Goal: Task Accomplishment & Management: Complete application form

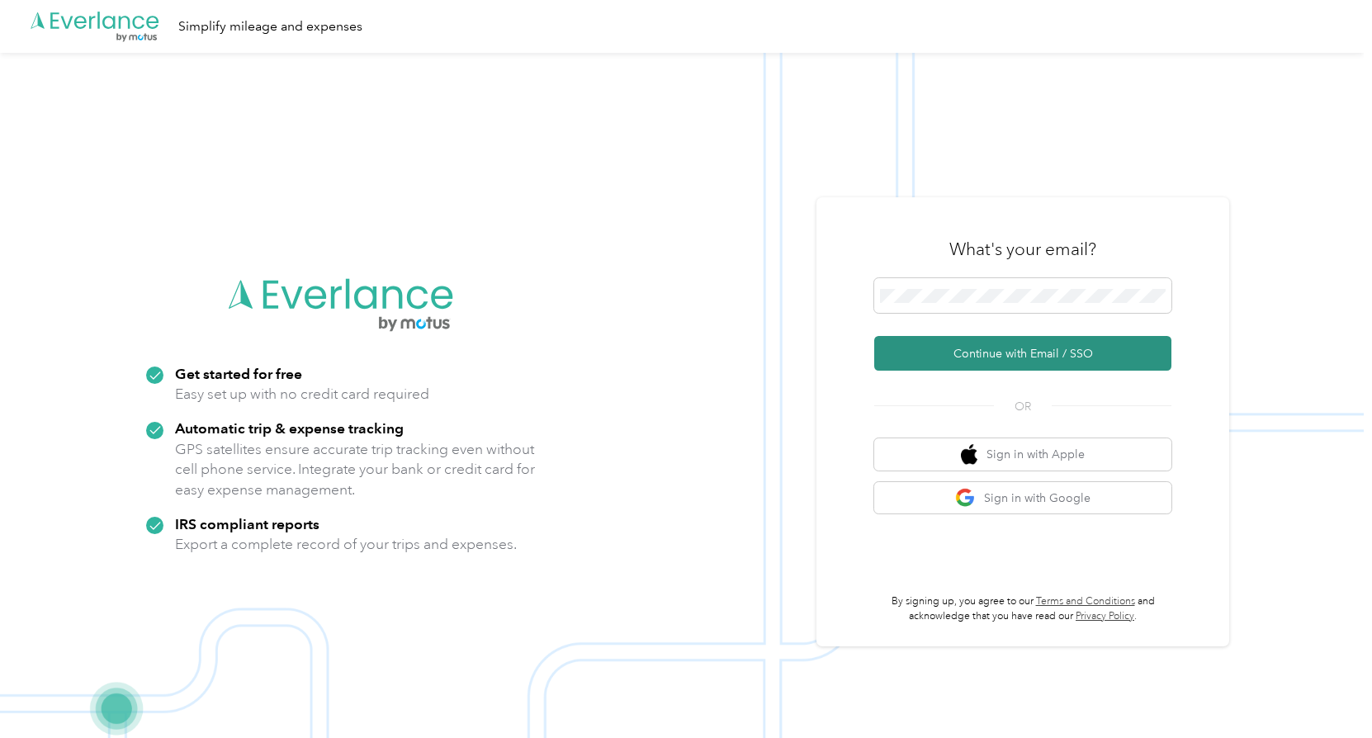
click at [1066, 338] on button "Continue with Email / SSO" at bounding box center [1022, 353] width 297 height 35
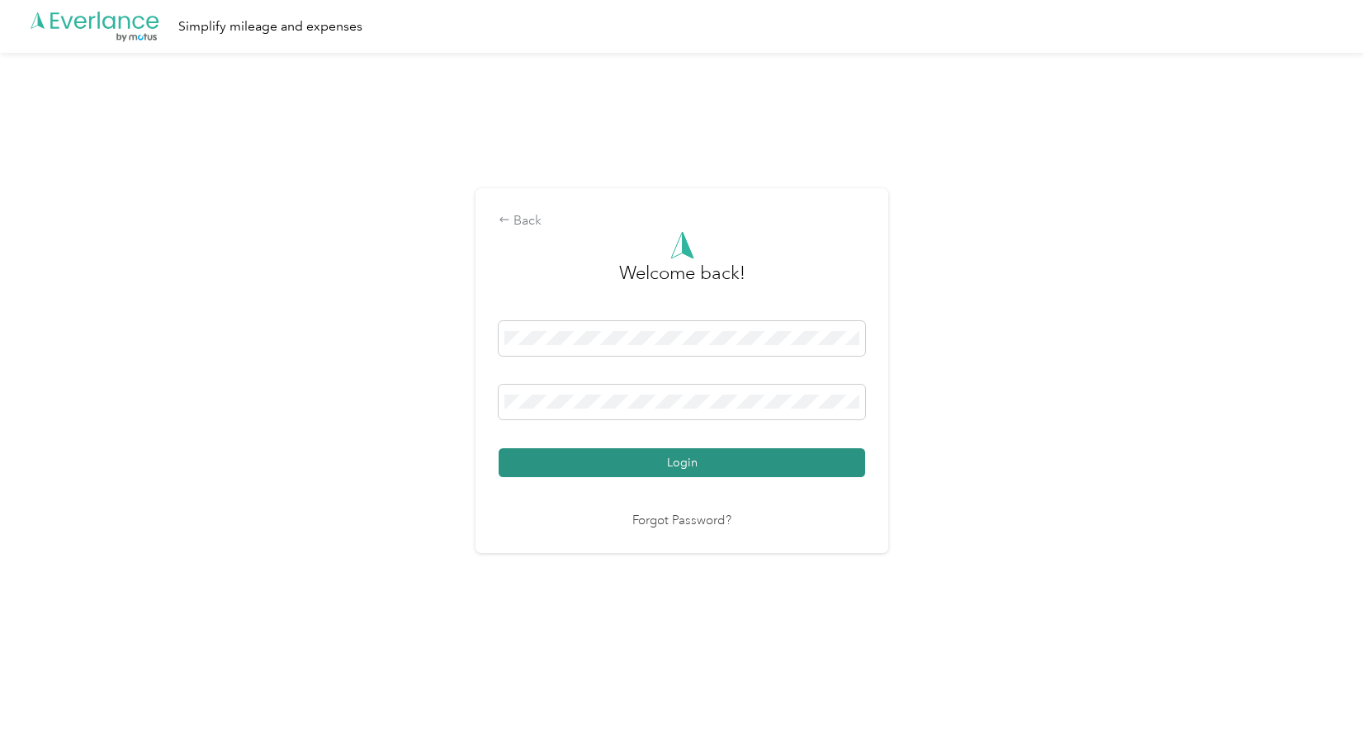
click at [726, 462] on button "Login" at bounding box center [682, 462] width 366 height 29
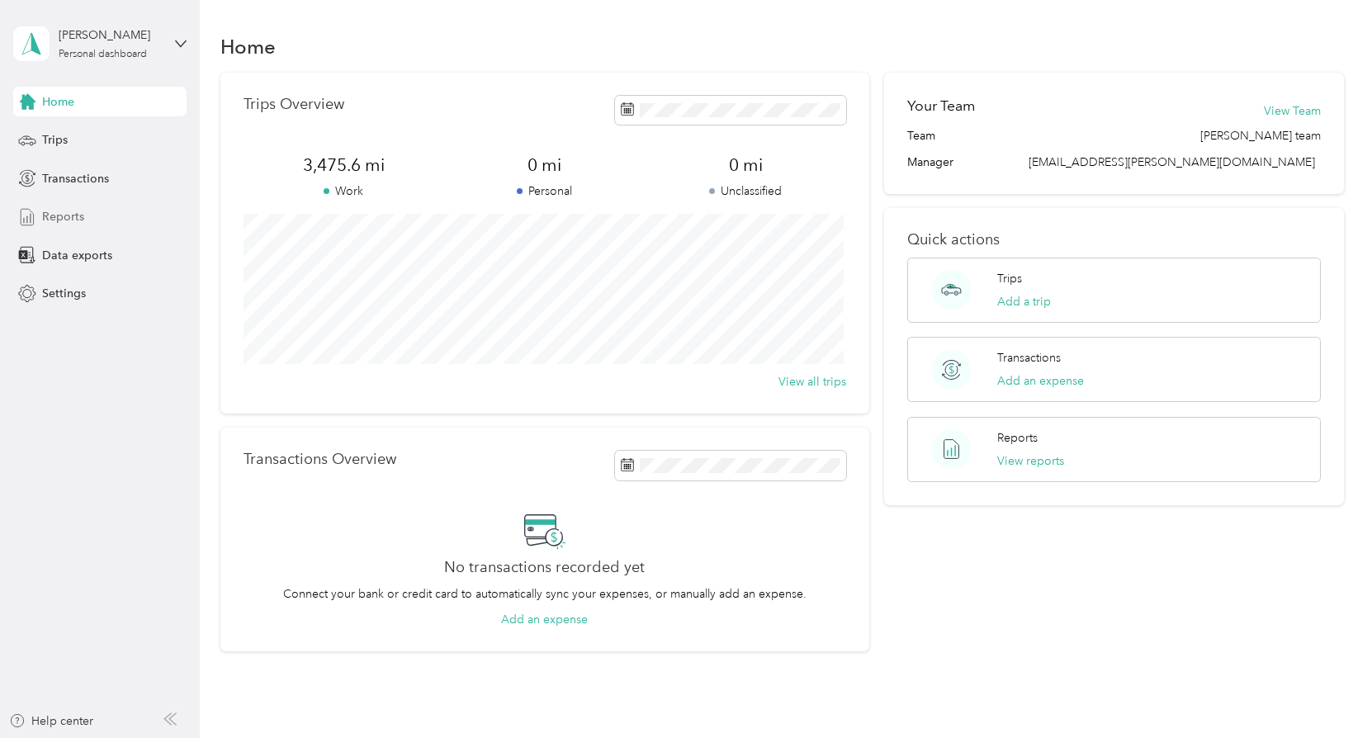
click at [69, 216] on span "Reports" at bounding box center [63, 216] width 42 height 17
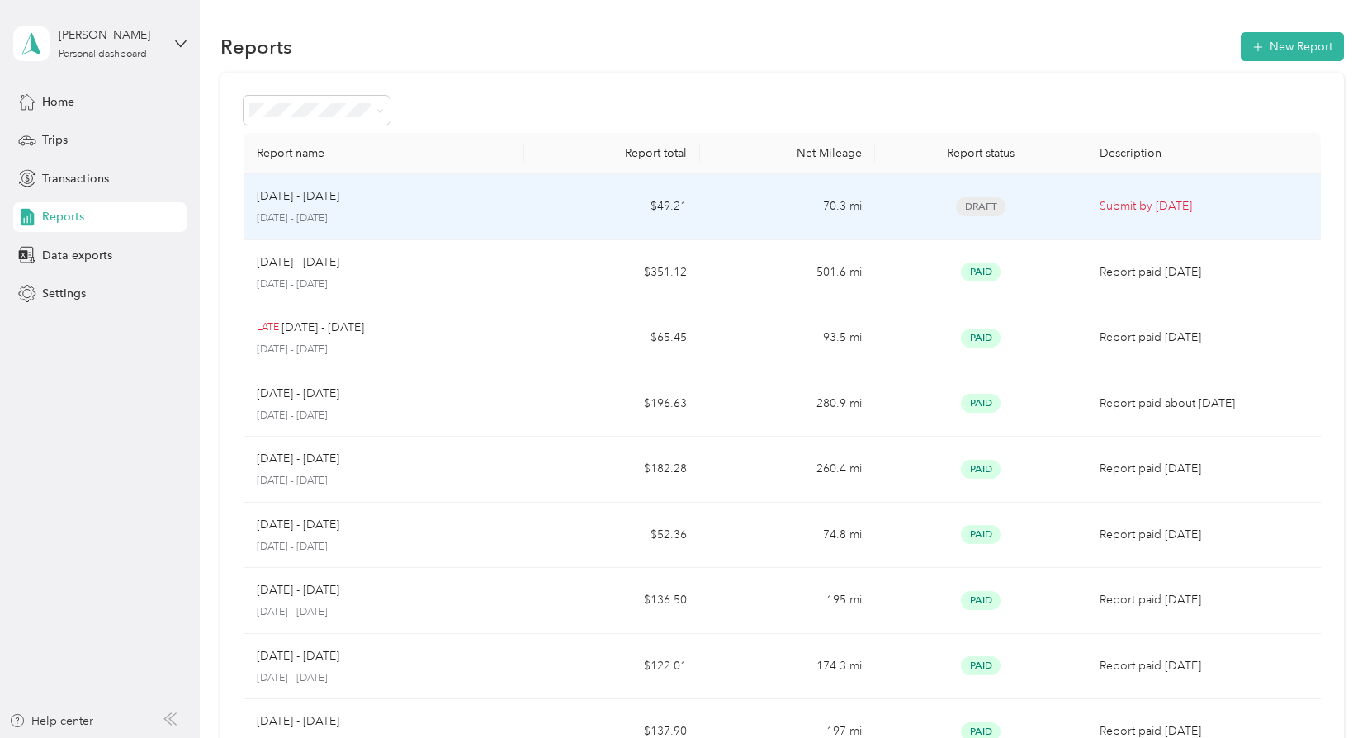
click at [310, 198] on p "[DATE] - [DATE]" at bounding box center [298, 196] width 83 height 18
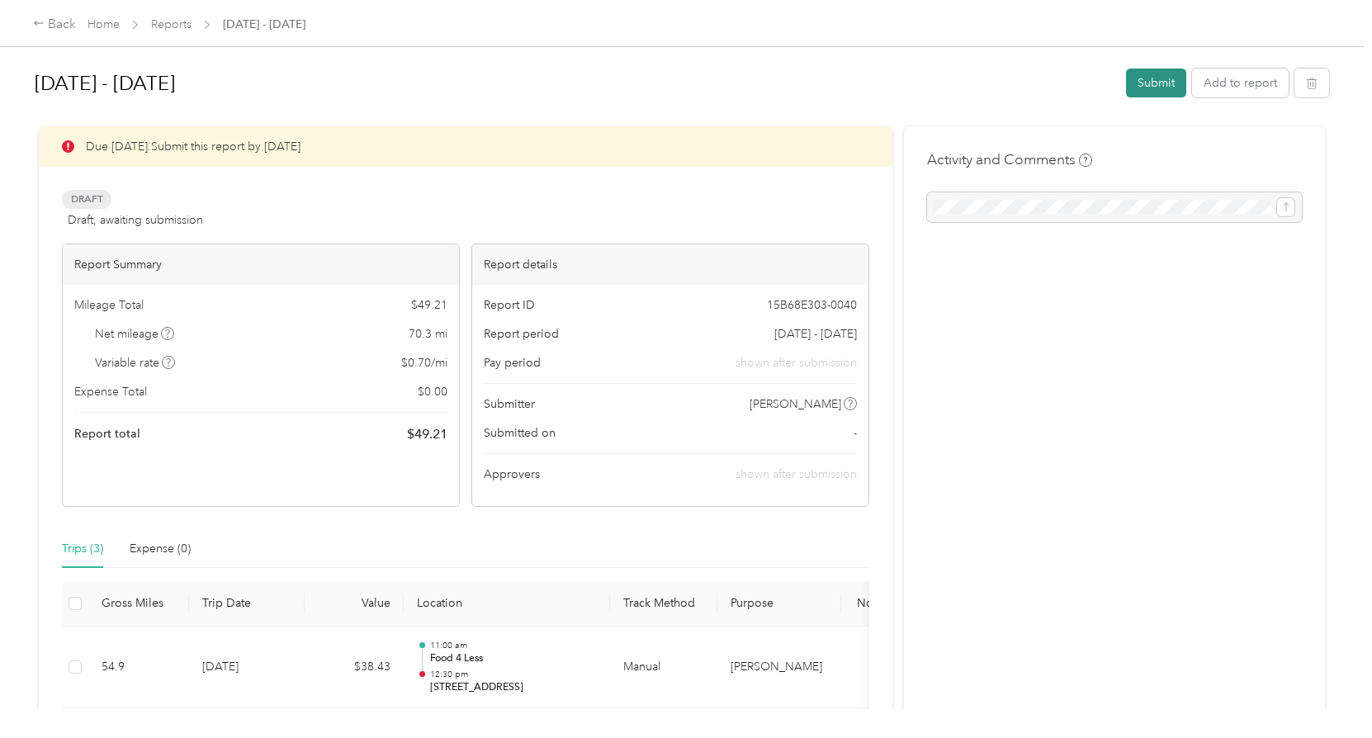
click at [1166, 83] on button "Submit" at bounding box center [1156, 83] width 60 height 29
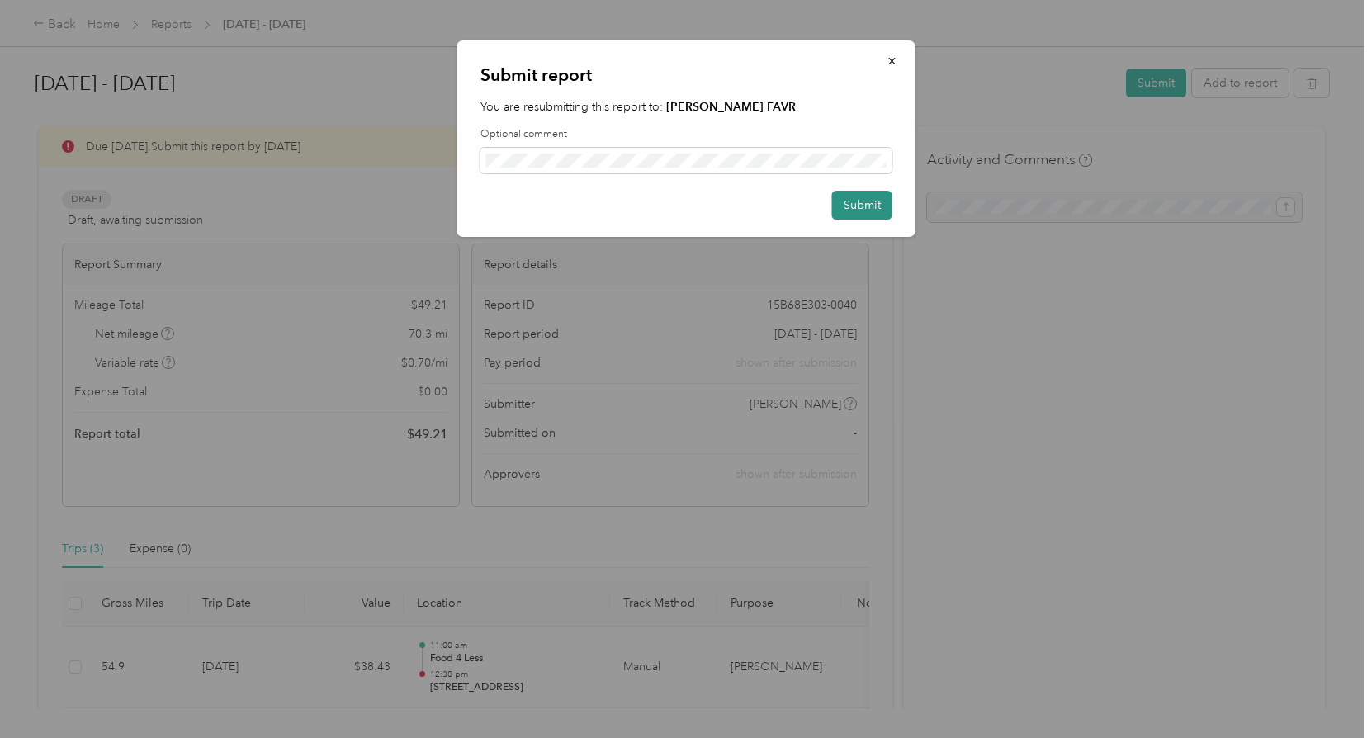
click at [868, 195] on button "Submit" at bounding box center [862, 205] width 60 height 29
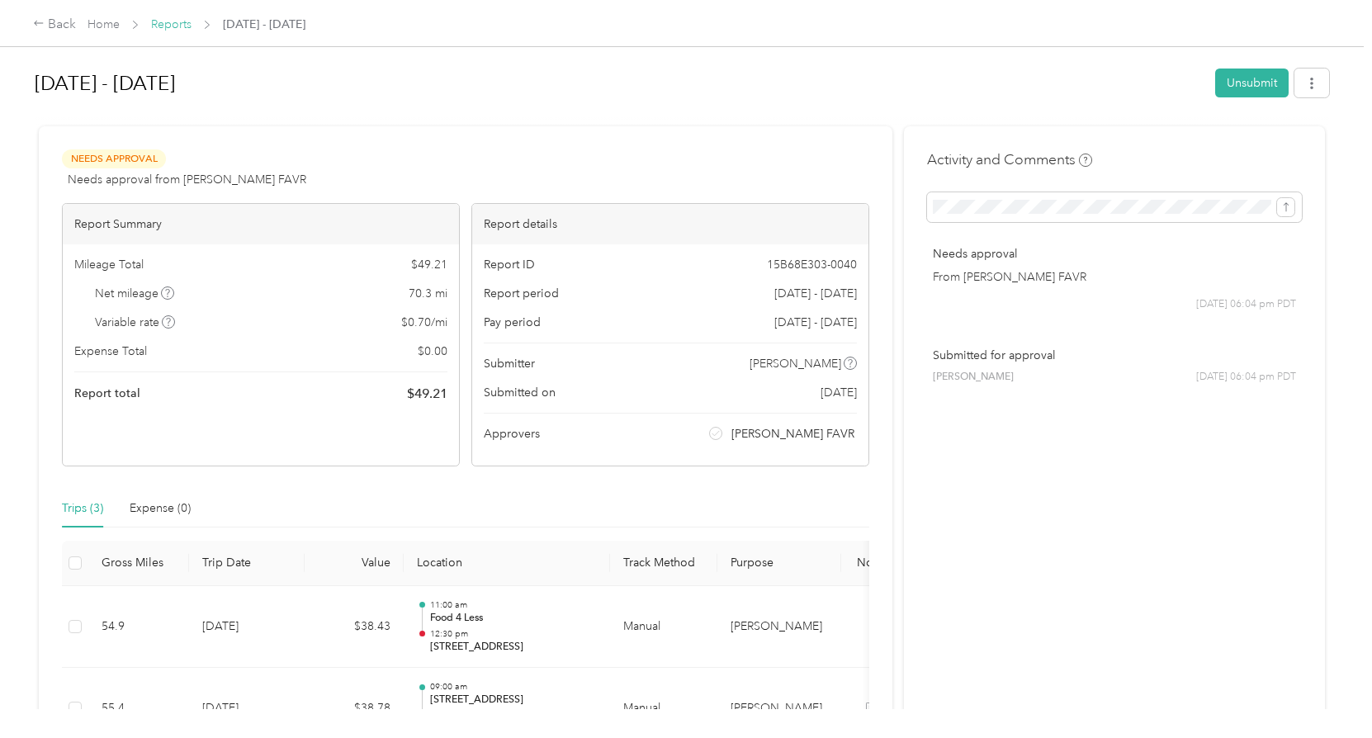
click at [159, 17] on link "Reports" at bounding box center [171, 24] width 40 height 14
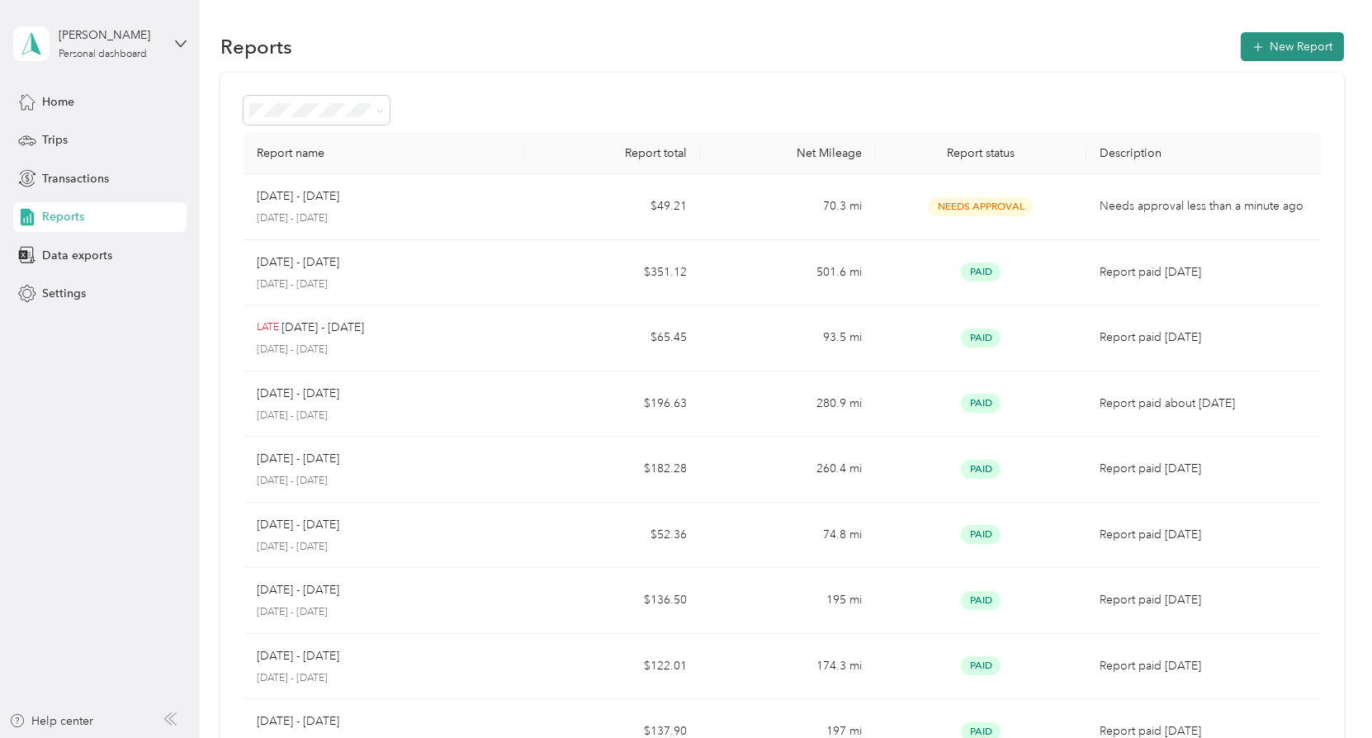
click at [1259, 41] on span "button" at bounding box center [1258, 47] width 12 height 14
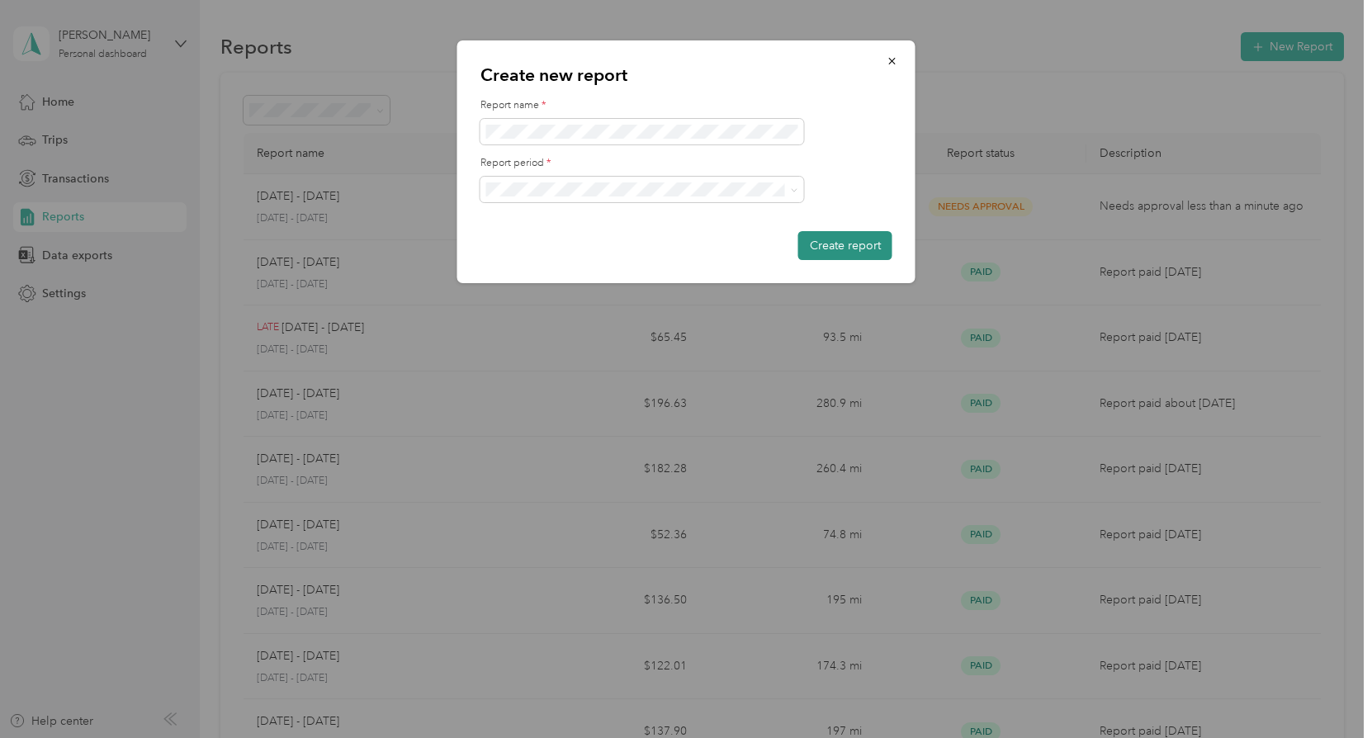
click at [857, 248] on button "Create report" at bounding box center [845, 245] width 94 height 29
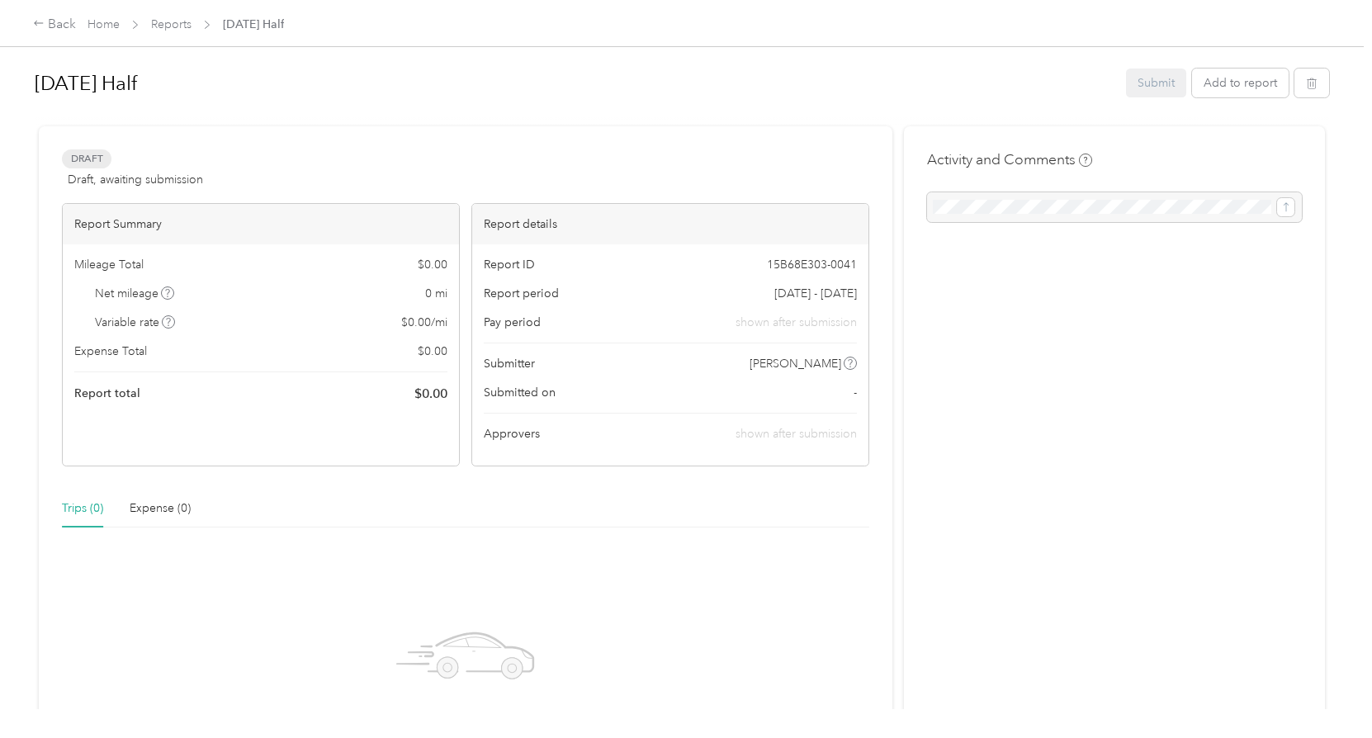
click at [597, 111] on div at bounding box center [682, 119] width 1294 height 17
click at [1103, 314] on div "Activity and Comments" at bounding box center [1114, 500] width 421 height 749
click at [1247, 86] on button "Add to report" at bounding box center [1240, 83] width 97 height 29
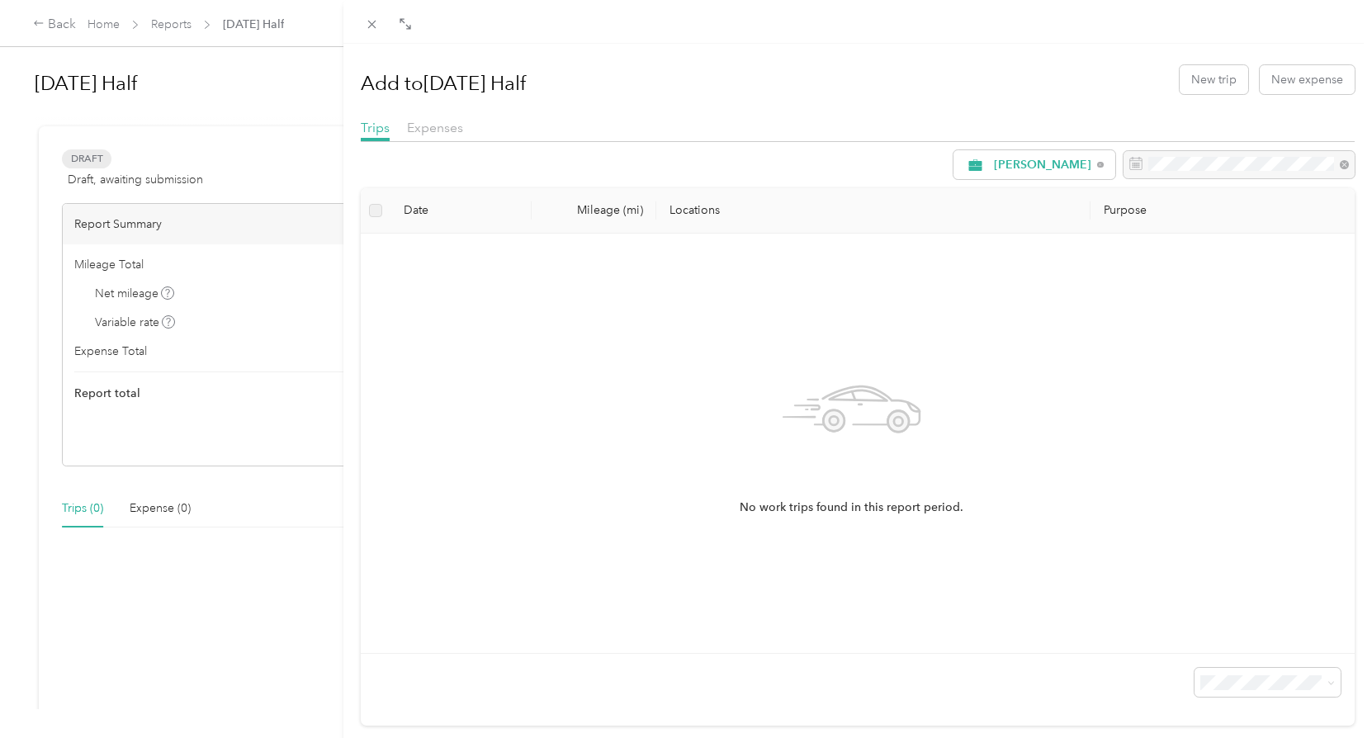
click at [1050, 291] on div "No work trips found in this report period." at bounding box center [852, 443] width 956 height 393
click at [1211, 85] on button "New trip" at bounding box center [1213, 79] width 69 height 29
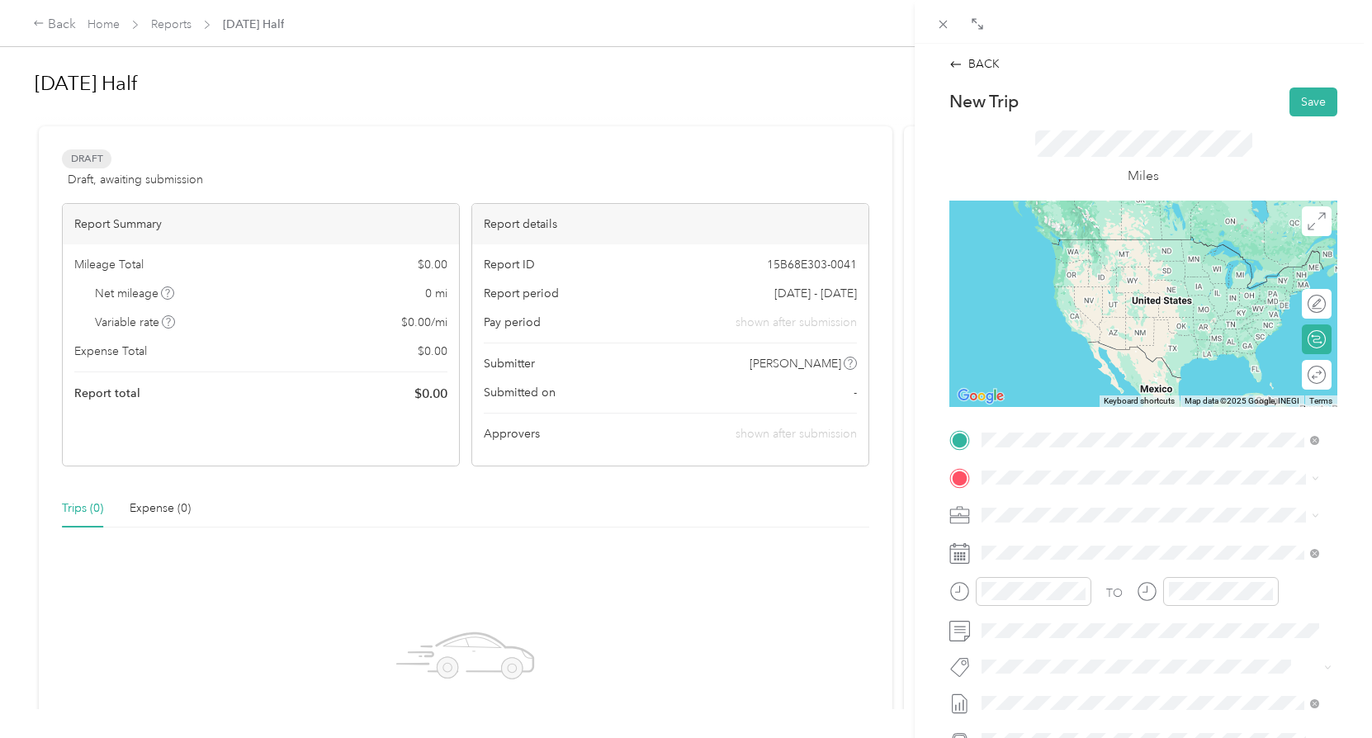
click at [1095, 512] on div "[STREET_ADDRESS][US_STATE]" at bounding box center [1150, 500] width 326 height 22
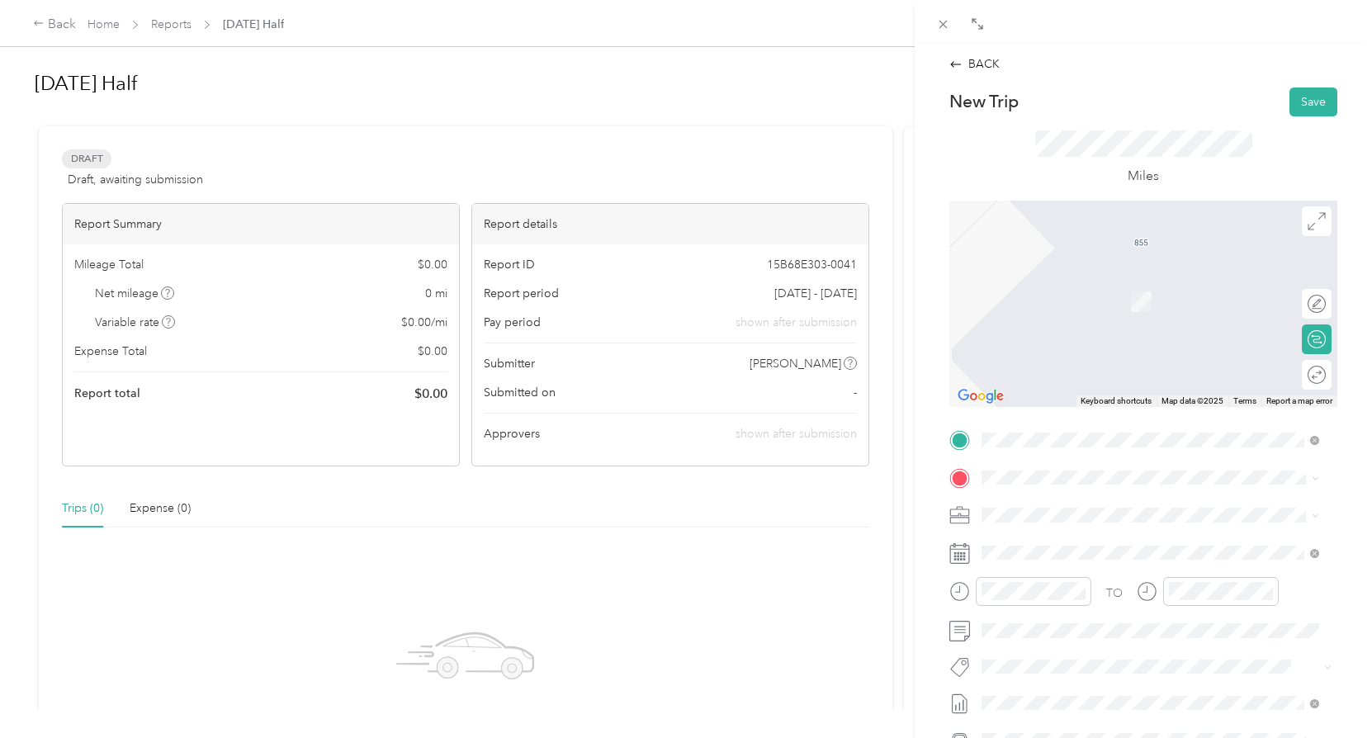
click at [1117, 555] on div "TEAM Food Maxx [STREET_ADDRESS]" at bounding box center [1072, 553] width 119 height 40
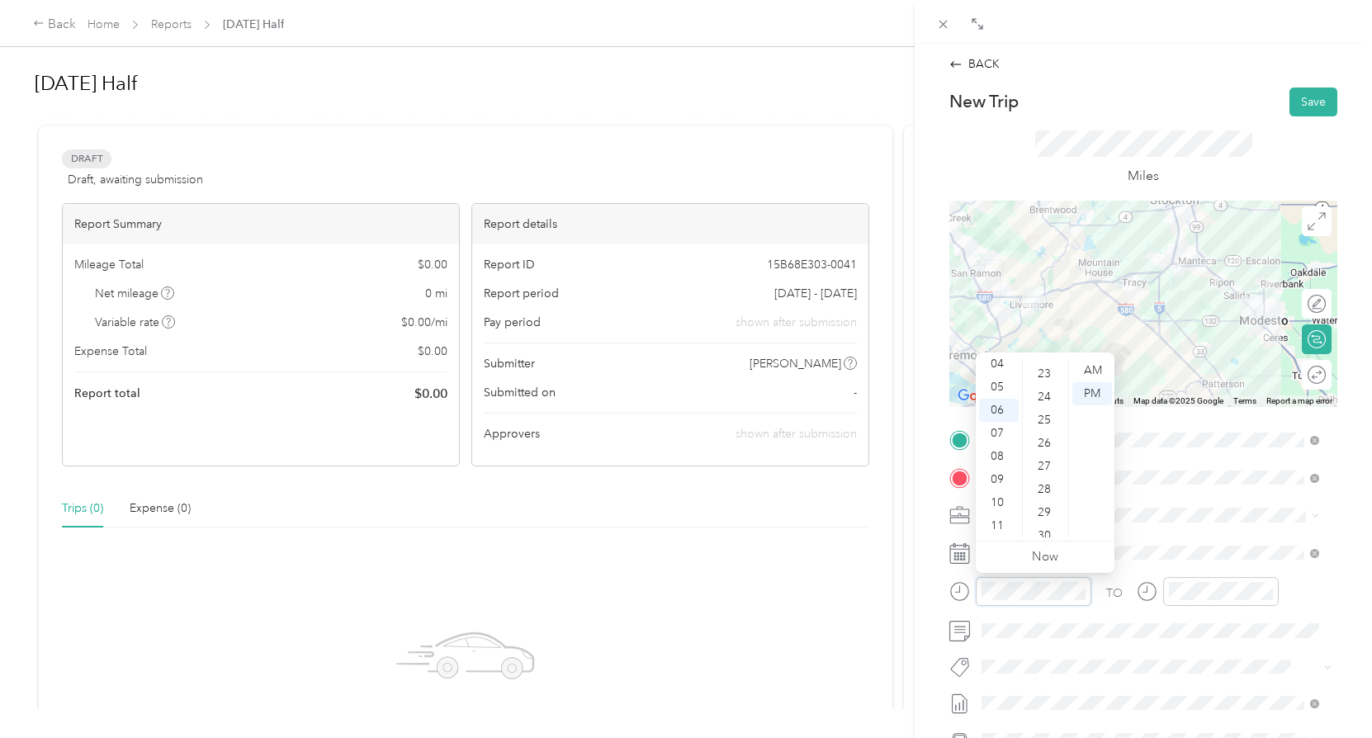
scroll to position [611, 0]
click at [1041, 456] on div "30" at bounding box center [1046, 453] width 40 height 23
click at [1096, 368] on div "AM" at bounding box center [1092, 370] width 40 height 23
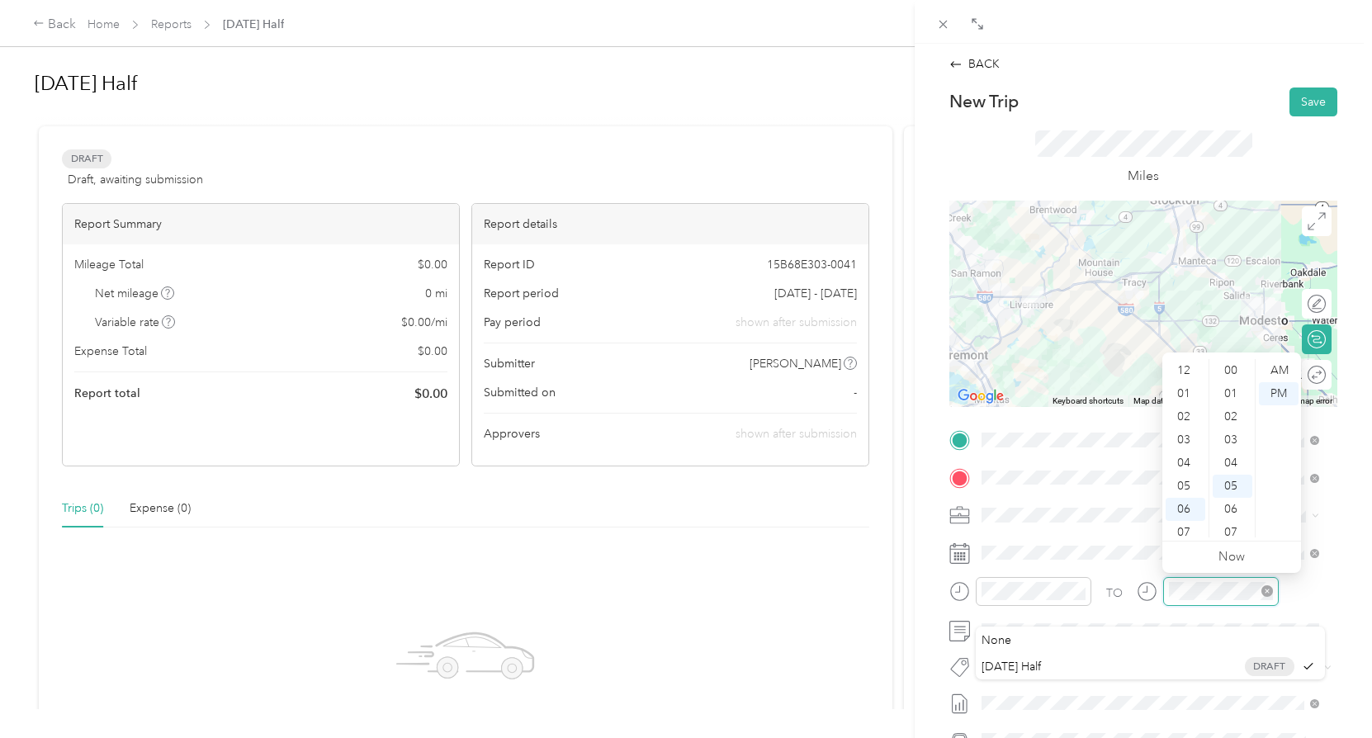
scroll to position [116, 0]
click at [1238, 410] on div "07" at bounding box center [1232, 416] width 40 height 23
click at [1184, 441] on div "07" at bounding box center [1185, 433] width 40 height 23
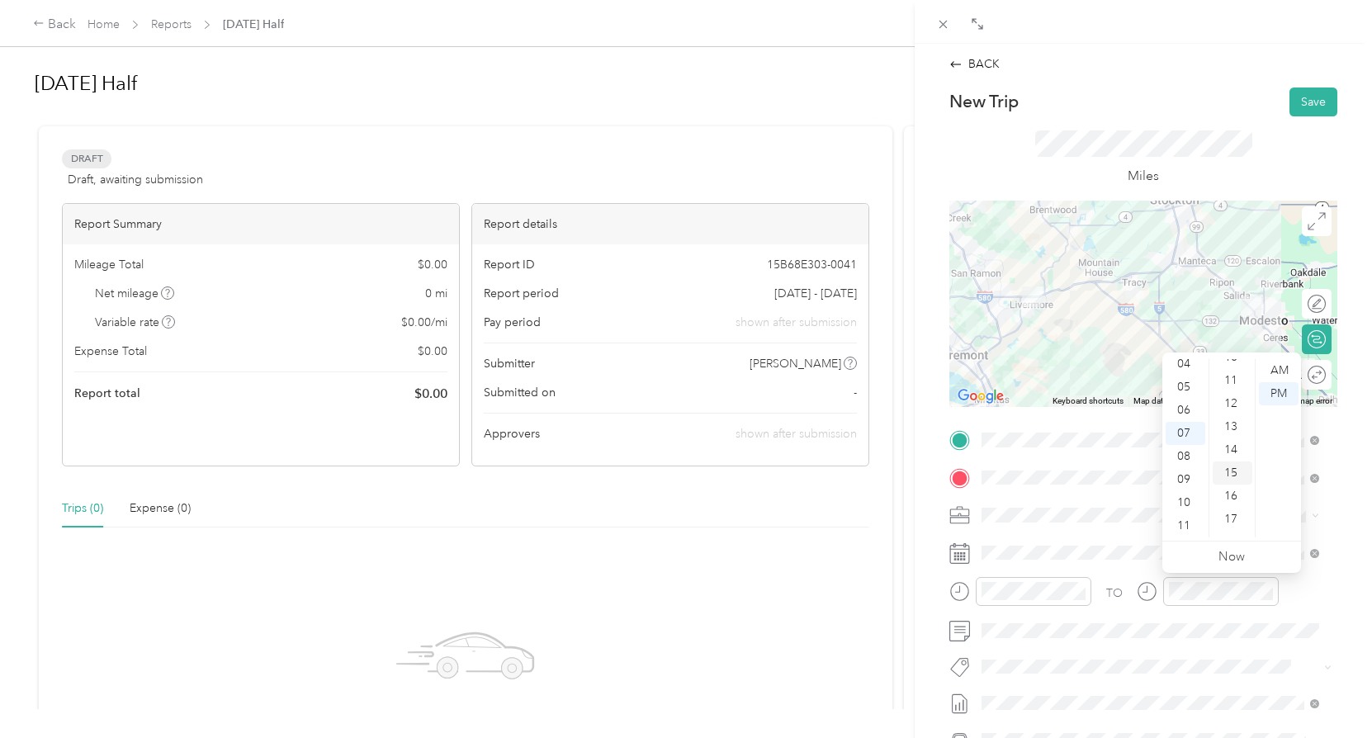
click at [1241, 466] on div "15" at bounding box center [1232, 472] width 40 height 23
click at [1283, 371] on div "AM" at bounding box center [1279, 370] width 40 height 23
click at [1329, 605] on form "New Trip Save This trip cannot be edited because it is either under review, app…" at bounding box center [1143, 456] width 423 height 739
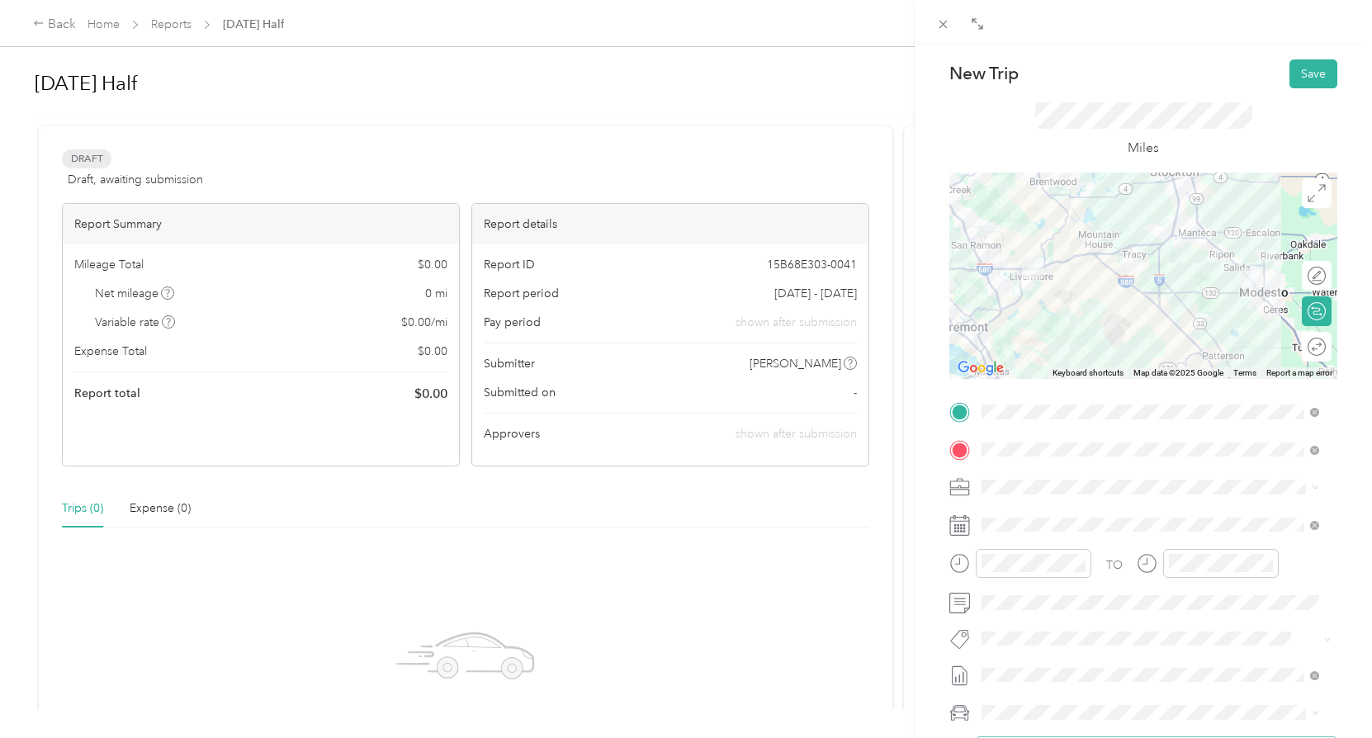
scroll to position [0, 0]
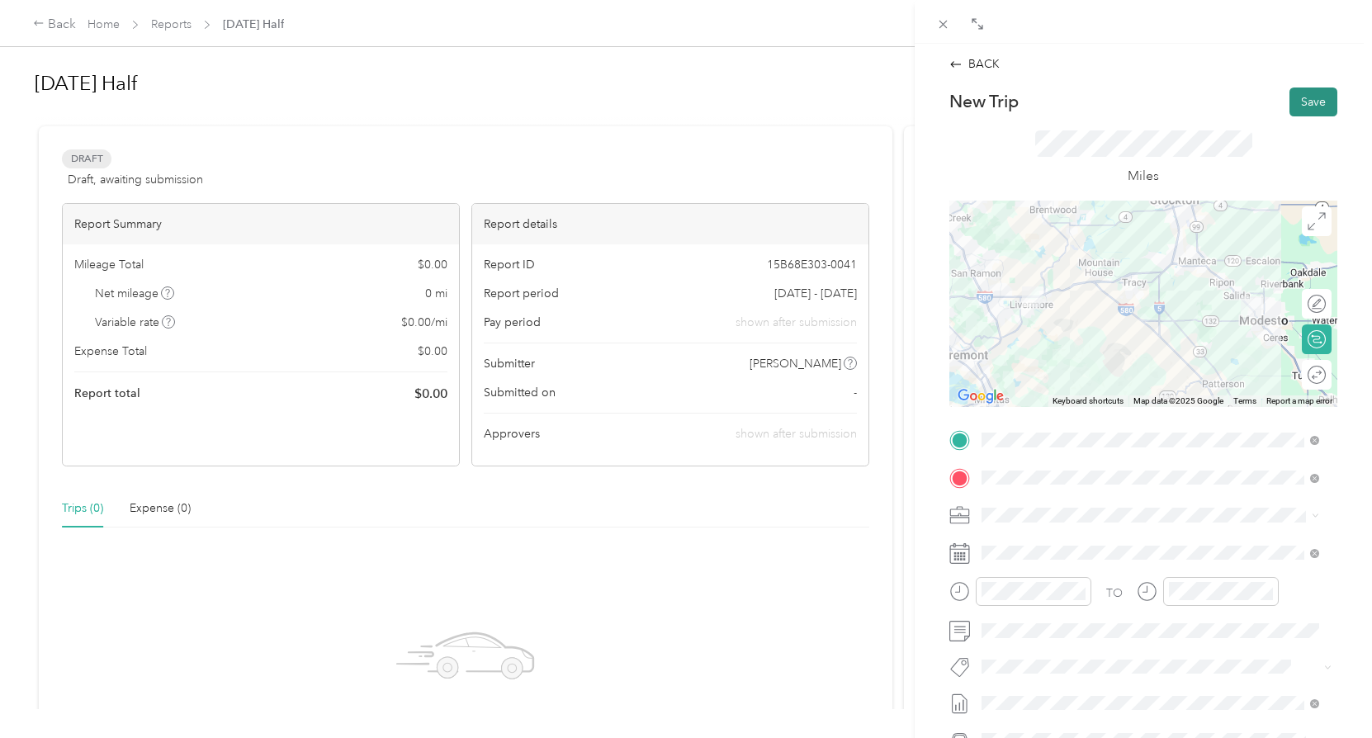
click at [1307, 106] on button "Save" at bounding box center [1313, 101] width 48 height 29
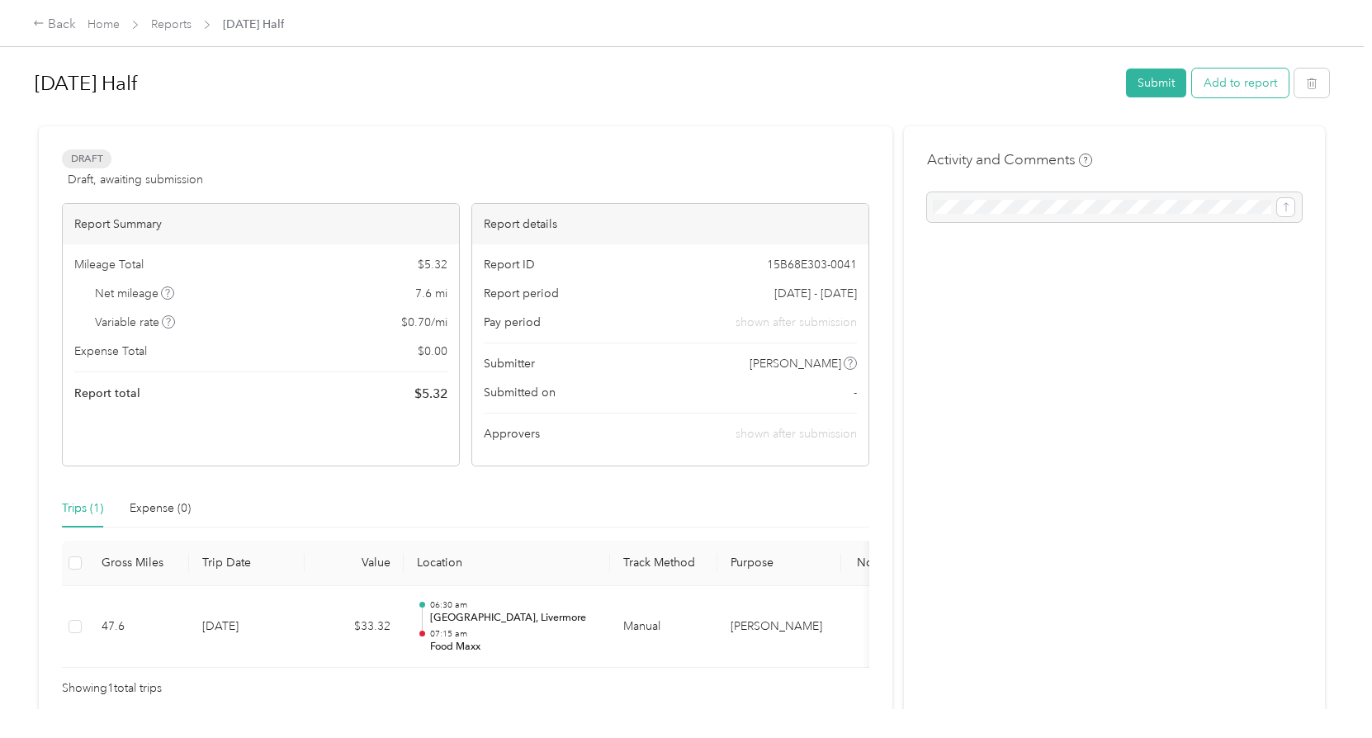
click at [1222, 78] on button "Add to report" at bounding box center [1240, 83] width 97 height 29
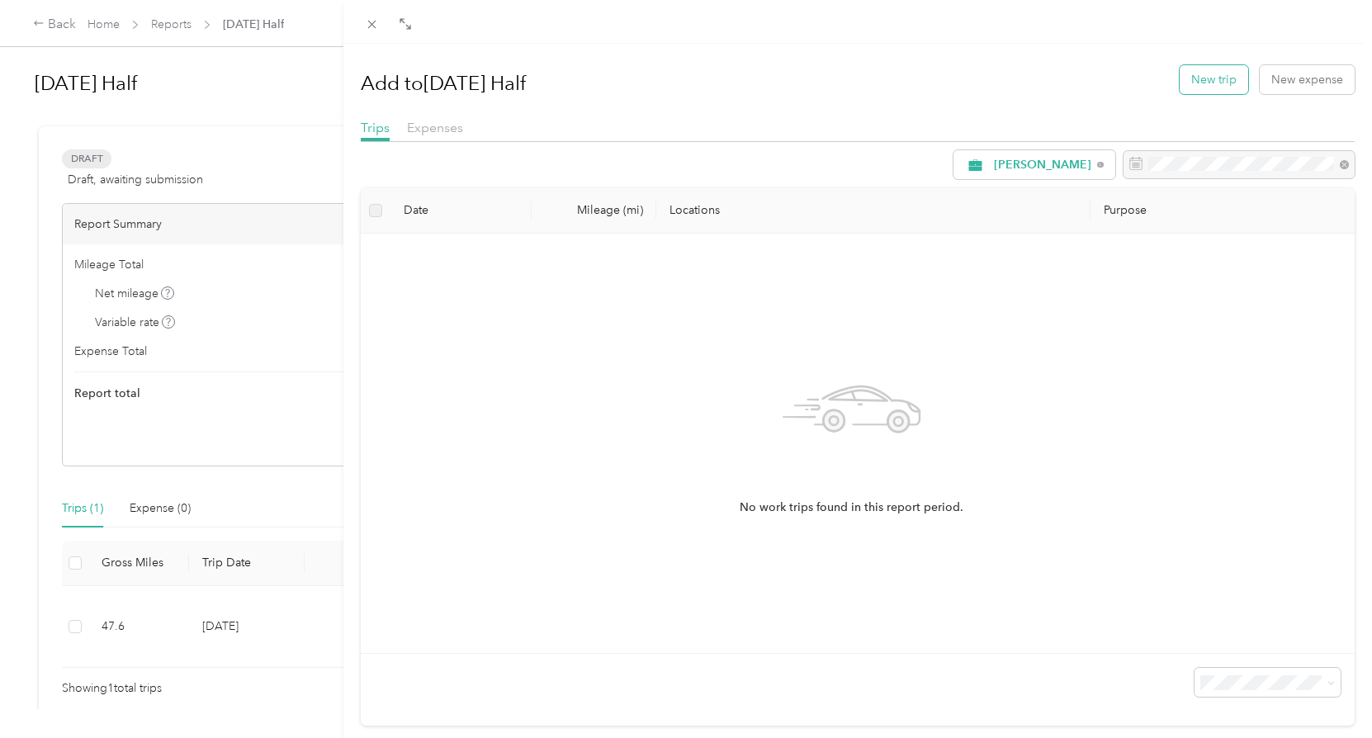
click at [1205, 84] on button "New trip" at bounding box center [1213, 79] width 69 height 29
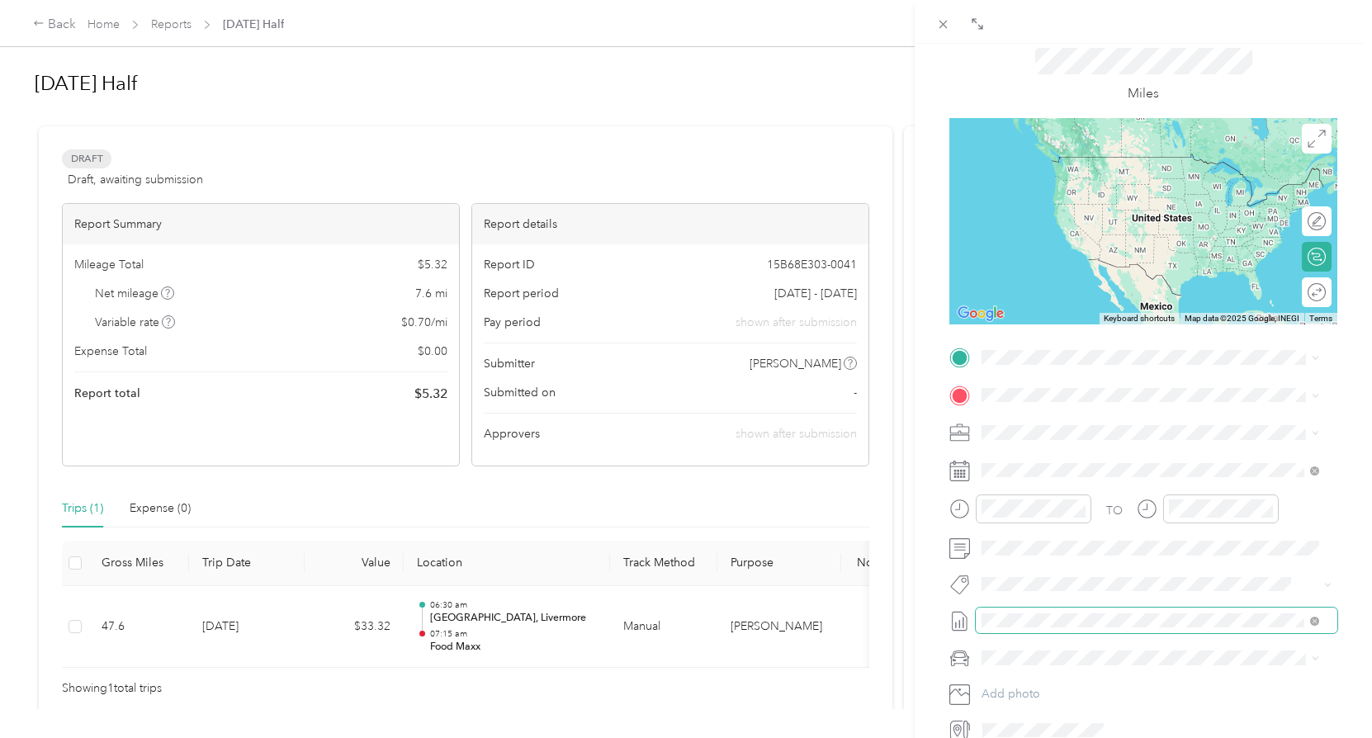
scroll to position [165, 0]
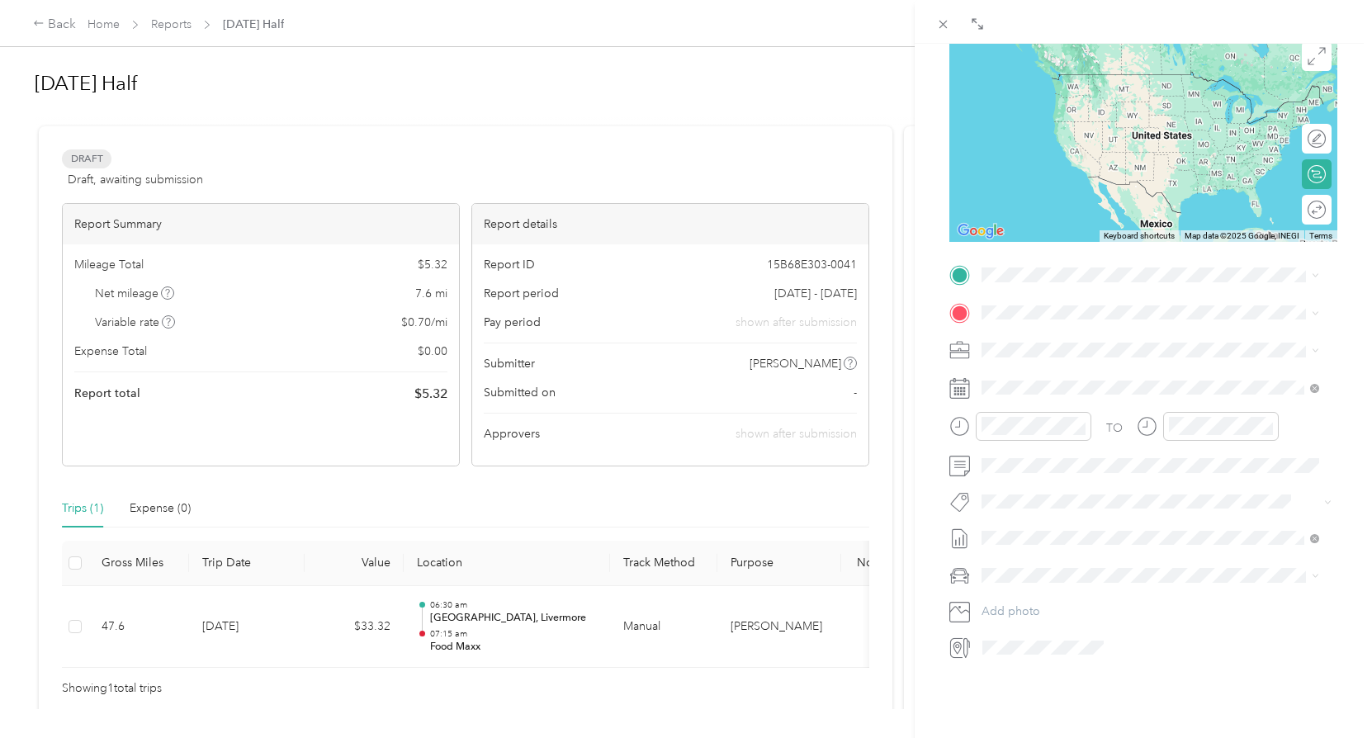
click at [1081, 291] on div "TO Add photo" at bounding box center [1143, 461] width 388 height 399
click at [1132, 370] on div "TEAM Food Maxx [STREET_ADDRESS]" at bounding box center [1072, 349] width 119 height 40
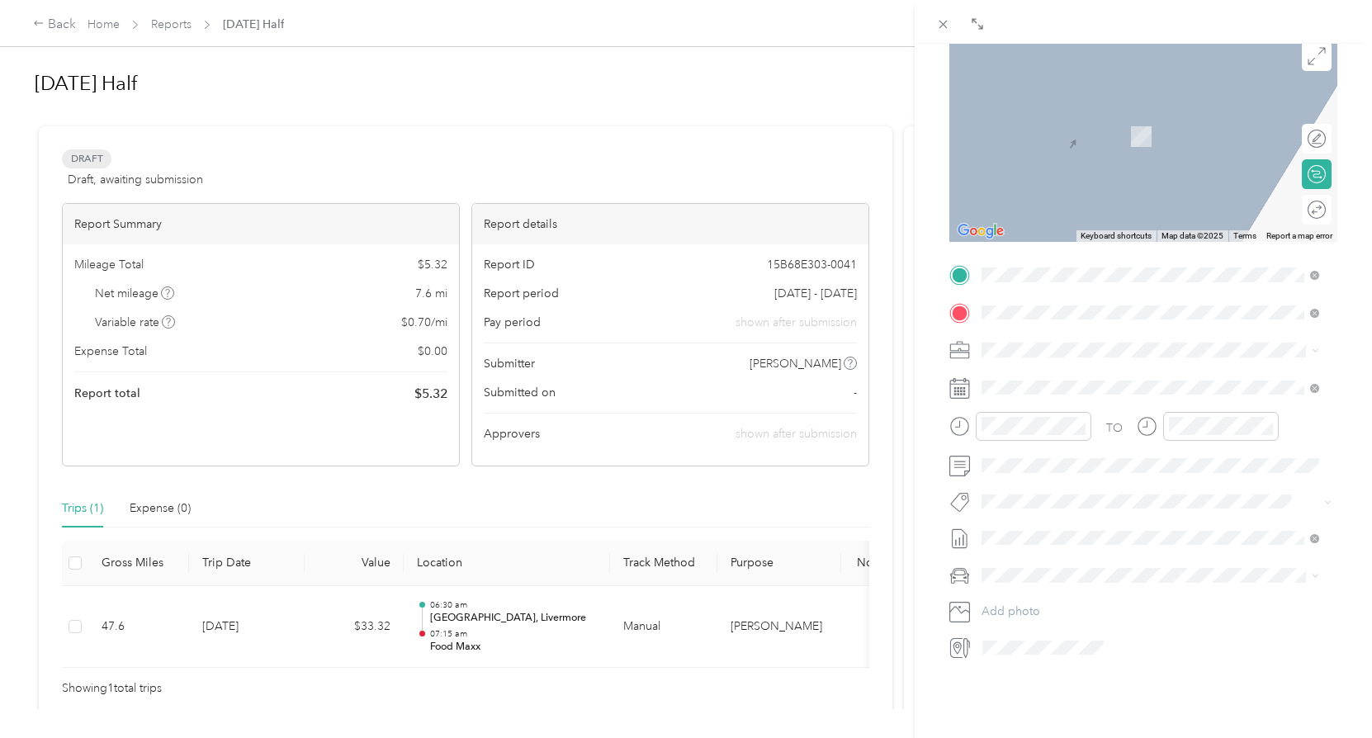
click at [1106, 408] on div "TEAM Save Mart Headquarters [STREET_ADDRESS][PERSON_NAME]" at bounding box center [1150, 390] width 326 height 46
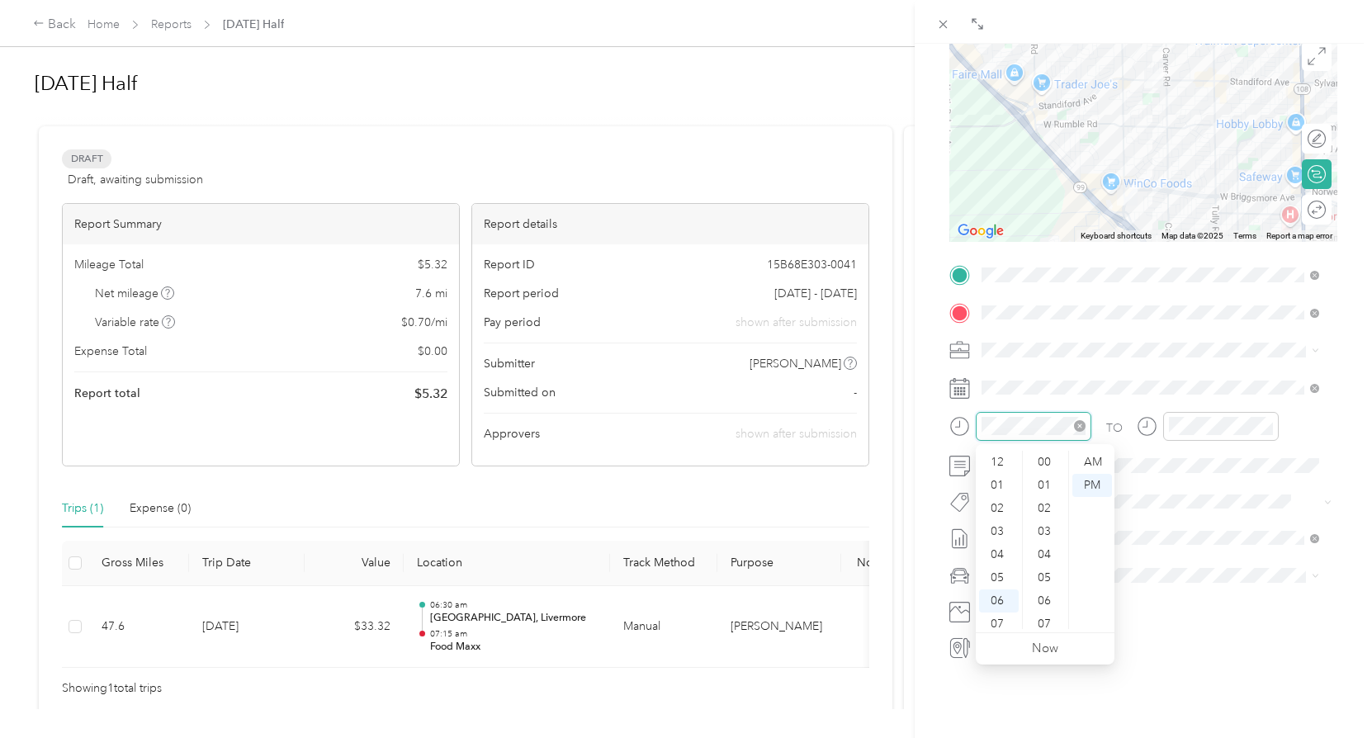
scroll to position [231, 0]
click at [1003, 529] on div "07" at bounding box center [999, 524] width 40 height 23
click at [1095, 464] on div "AM" at bounding box center [1092, 462] width 40 height 23
click at [1050, 594] on div "30" at bounding box center [1046, 594] width 40 height 23
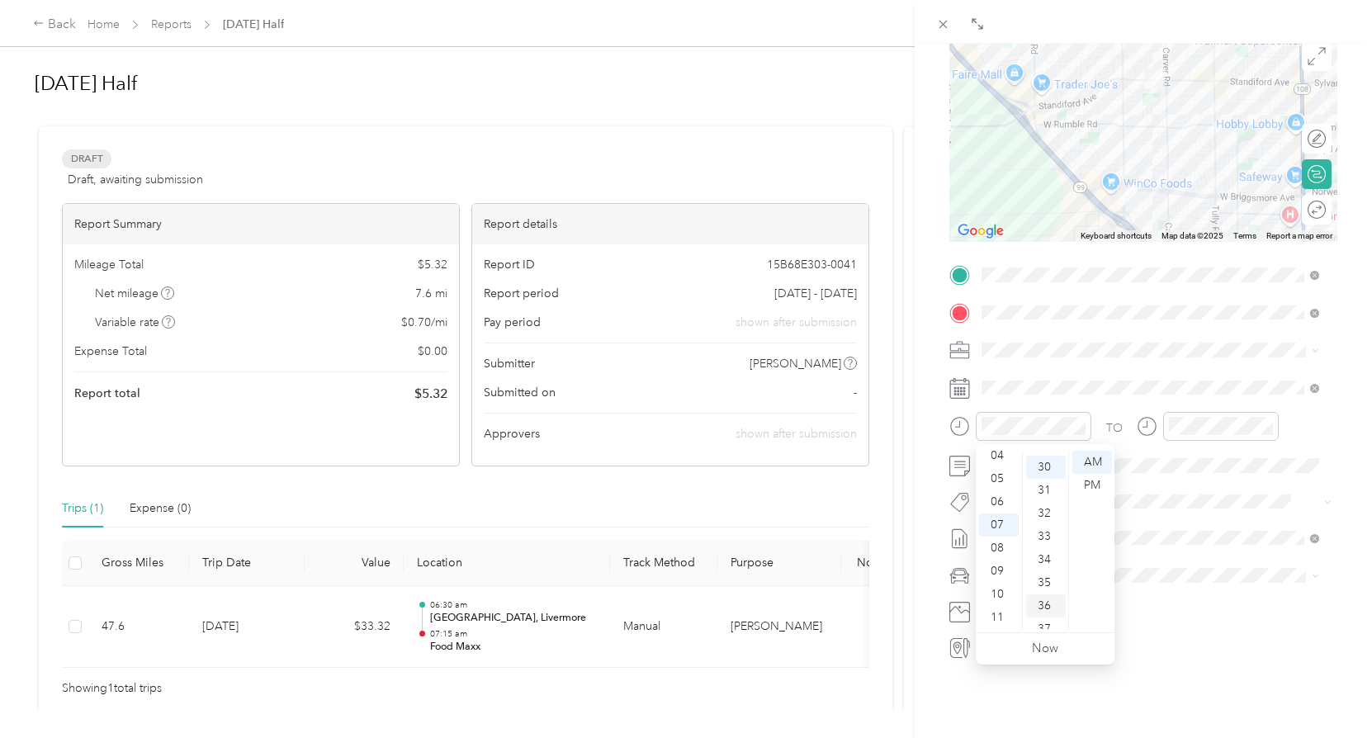
scroll to position [693, 0]
click at [1249, 435] on div at bounding box center [1221, 426] width 116 height 29
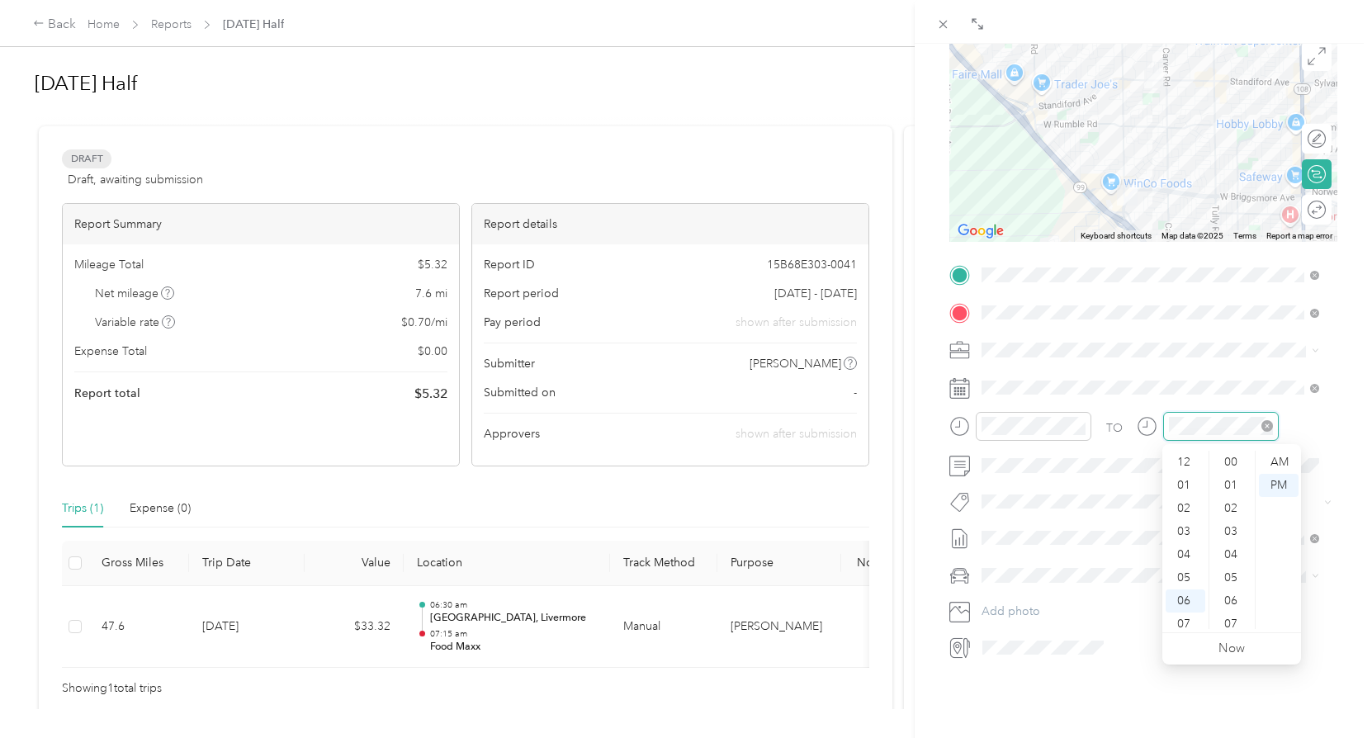
scroll to position [99, 0]
click at [1194, 525] on div "07" at bounding box center [1185, 524] width 40 height 23
click at [1232, 544] on div "35" at bounding box center [1232, 544] width 40 height 23
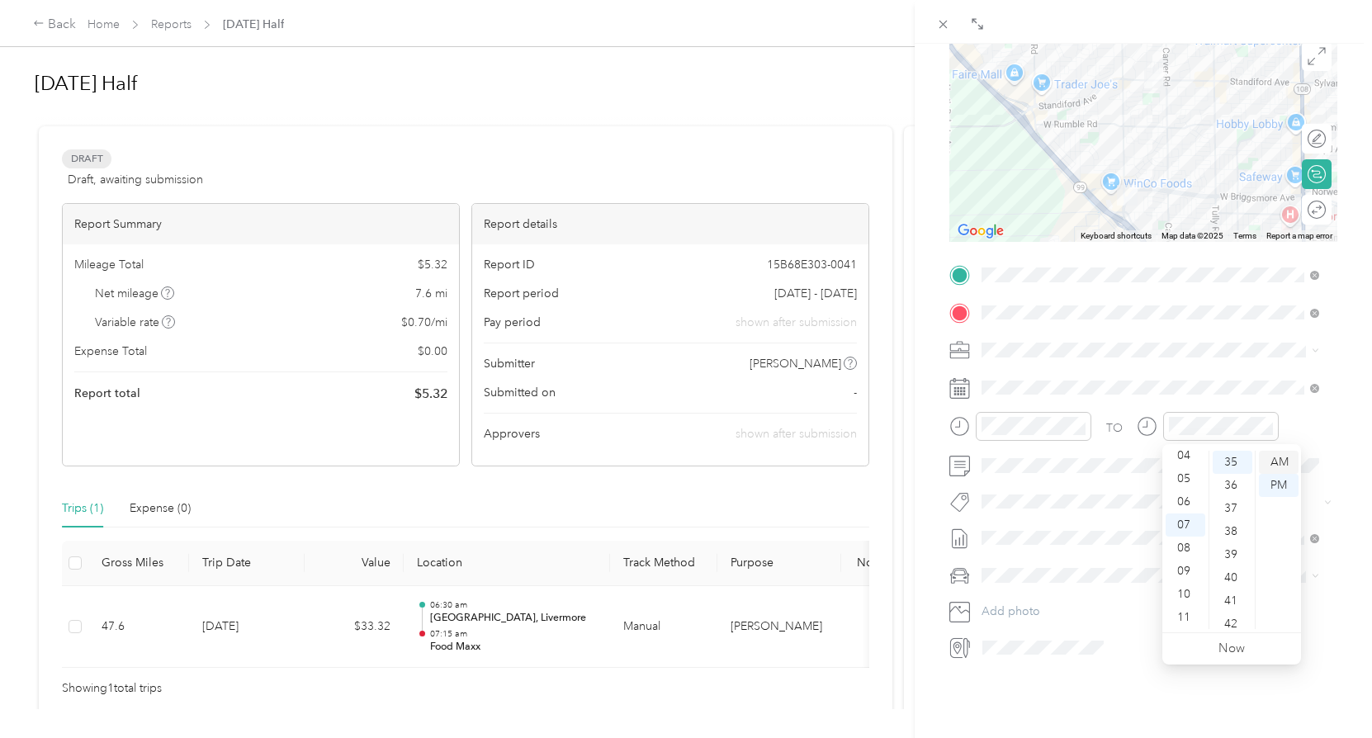
click at [1288, 464] on div "AM" at bounding box center [1279, 462] width 40 height 23
click at [1340, 440] on form "New Trip Save This trip cannot be edited because it is either under review, app…" at bounding box center [1143, 291] width 423 height 739
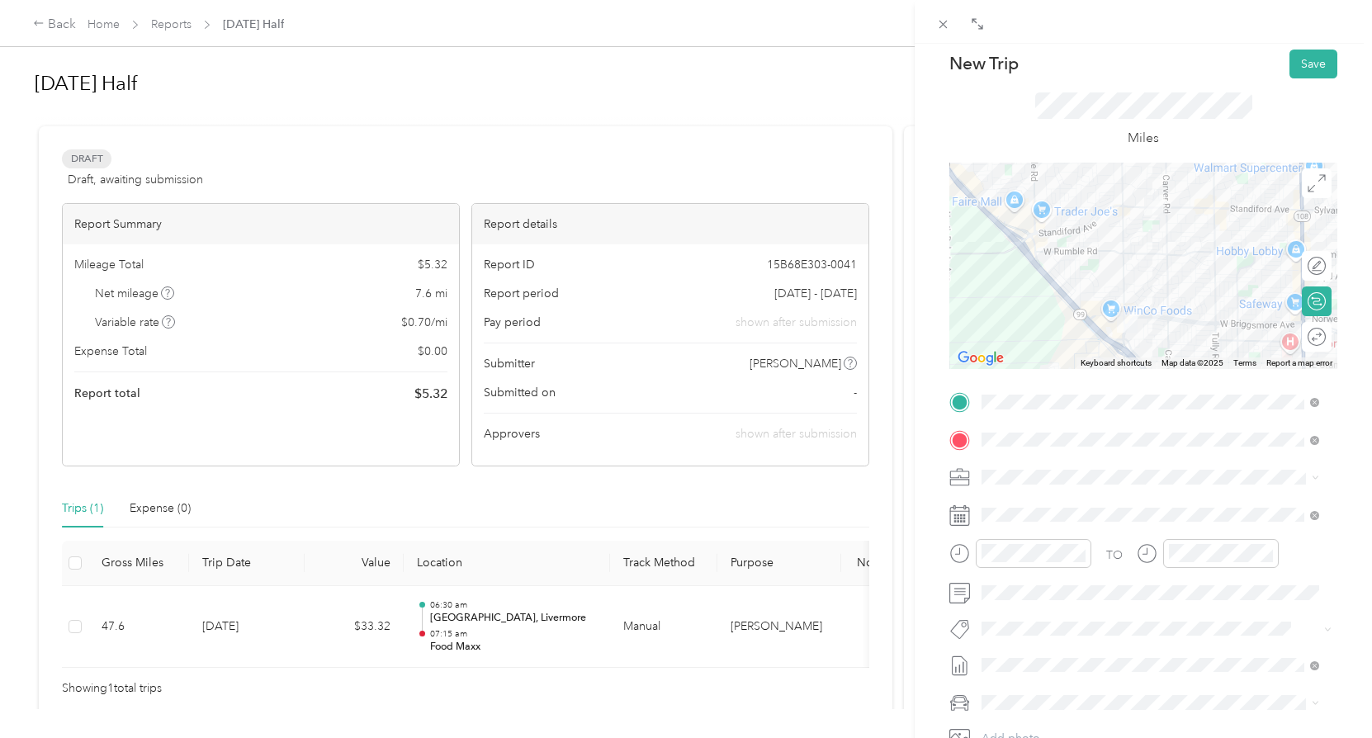
scroll to position [0, 0]
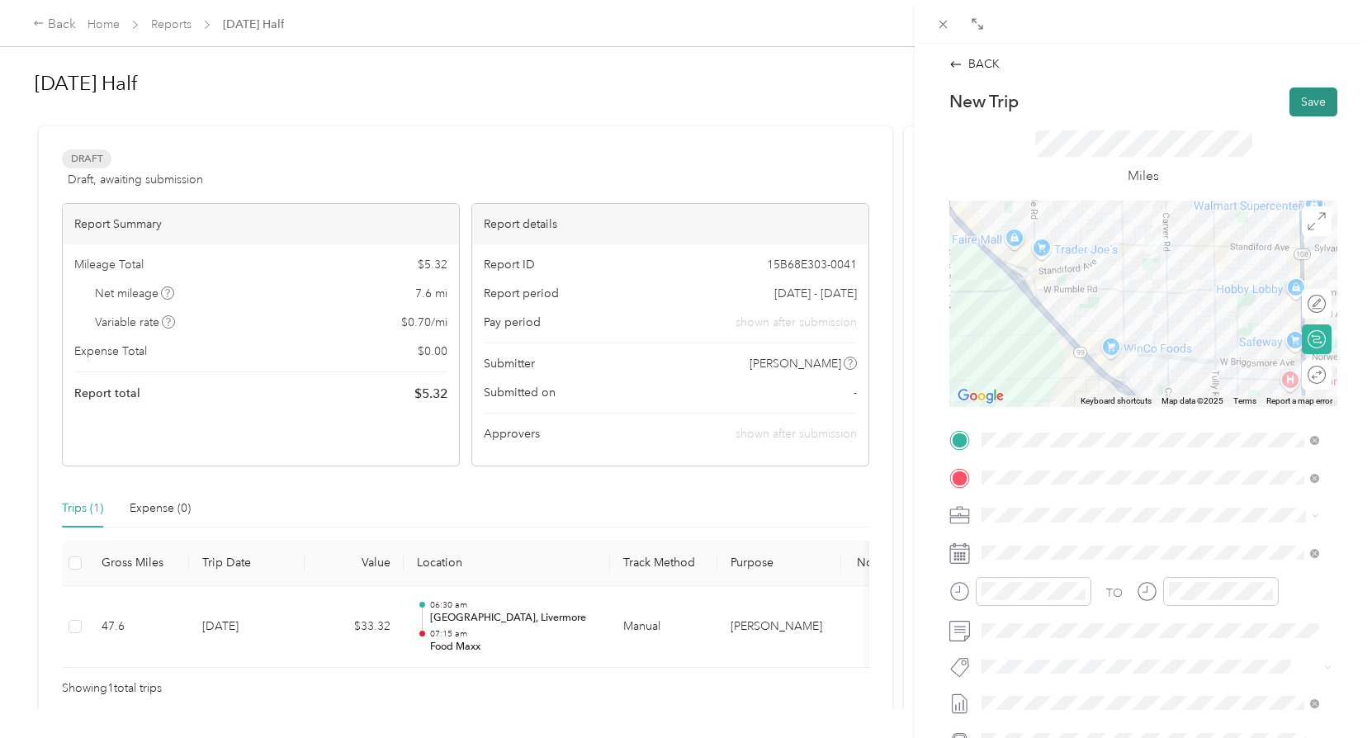
click at [1315, 106] on button "Save" at bounding box center [1313, 101] width 48 height 29
